Goal: Information Seeking & Learning: Learn about a topic

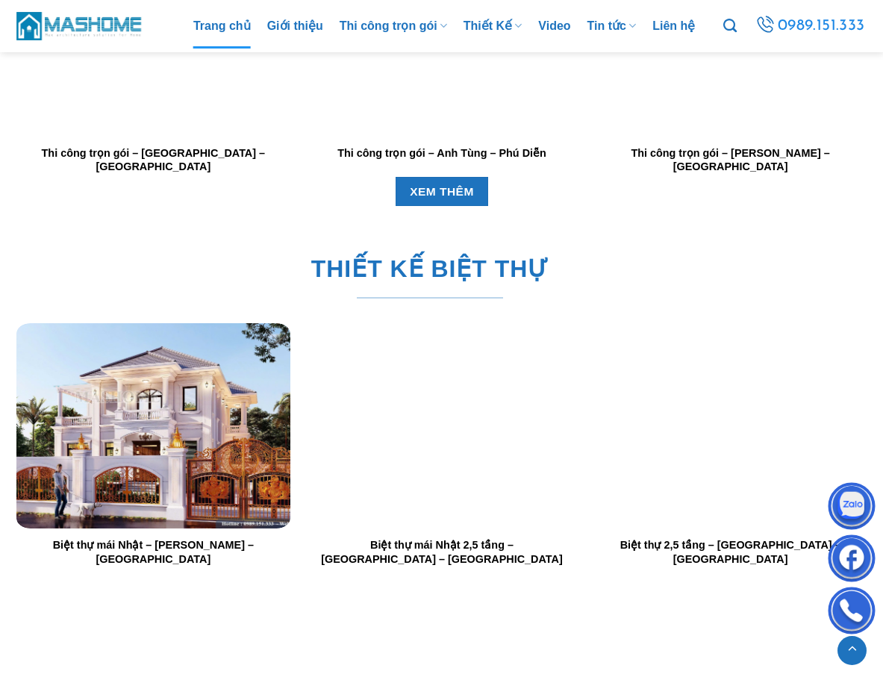
scroll to position [1866, 0]
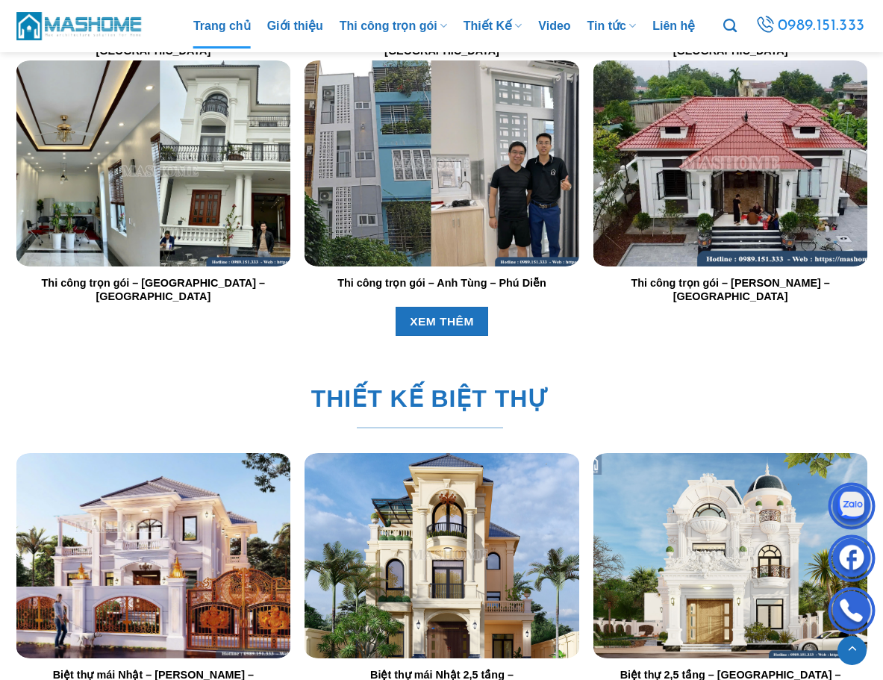
click at [459, 166] on div at bounding box center [442, 162] width 274 height 205
click at [437, 175] on img "Thi công trọn gói - Anh Tùng - Phú Diễn" at bounding box center [442, 162] width 274 height 205
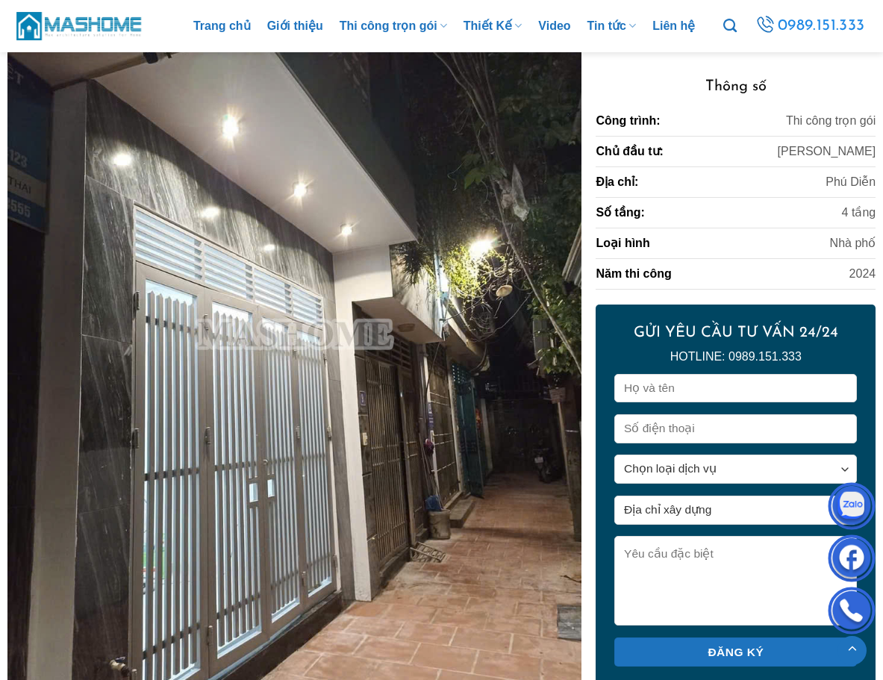
scroll to position [1343, 0]
